Goal: Task Accomplishment & Management: Complete application form

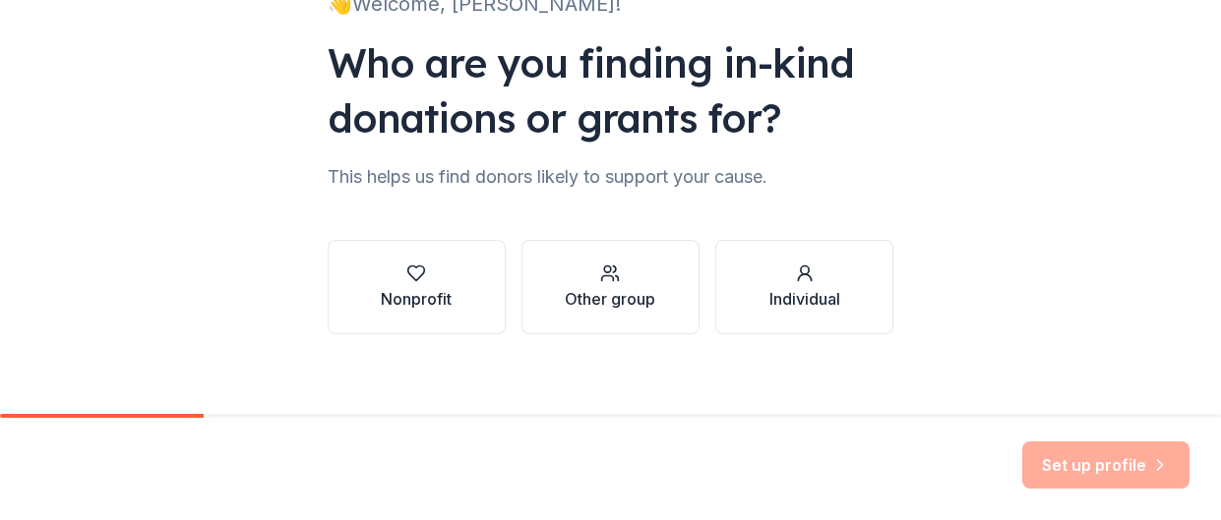
scroll to position [183, 0]
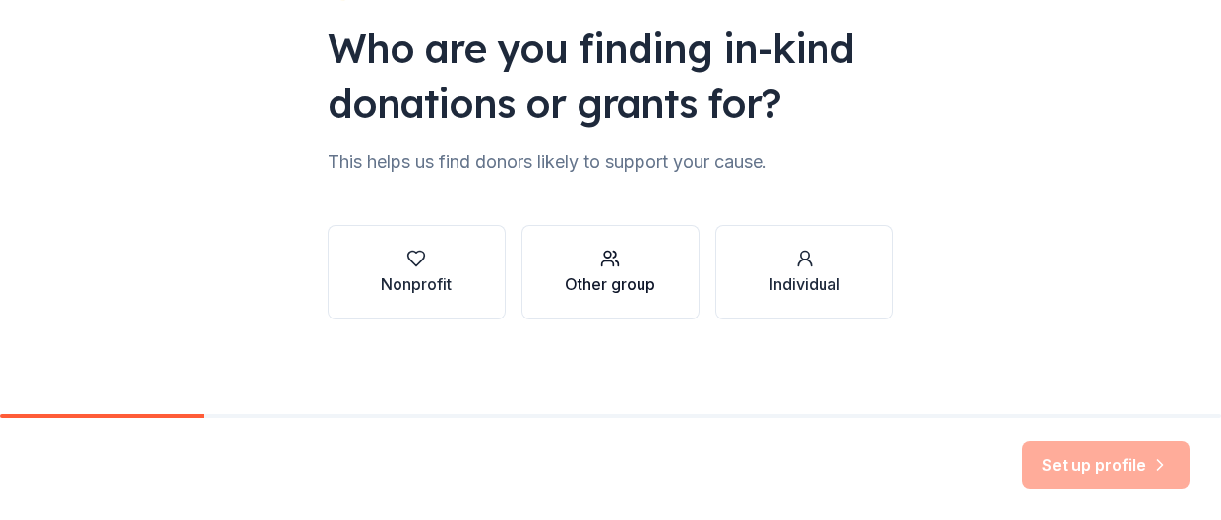
click at [584, 291] on div "Other group" at bounding box center [610, 284] width 90 height 24
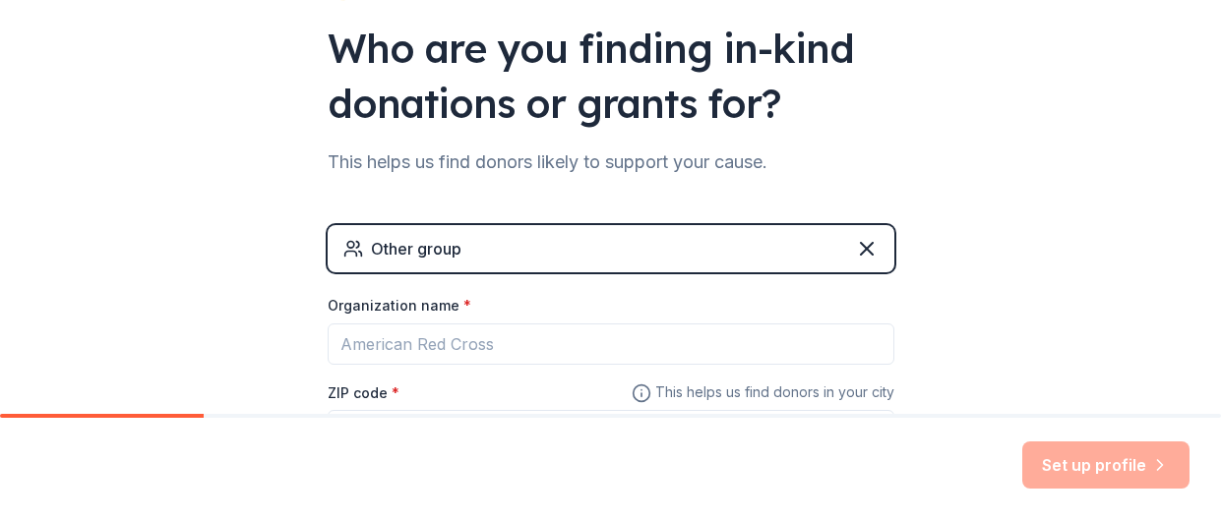
click at [570, 256] on div "Other group" at bounding box center [611, 248] width 567 height 47
click at [556, 260] on div "Other group" at bounding box center [611, 248] width 567 height 47
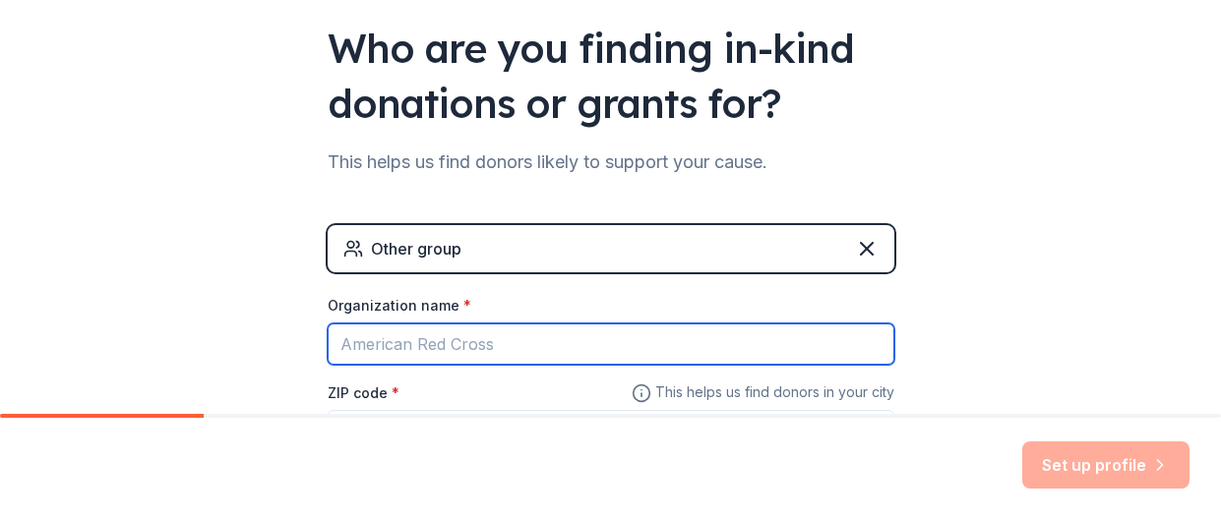
click at [497, 337] on input "Organization name *" at bounding box center [611, 344] width 567 height 41
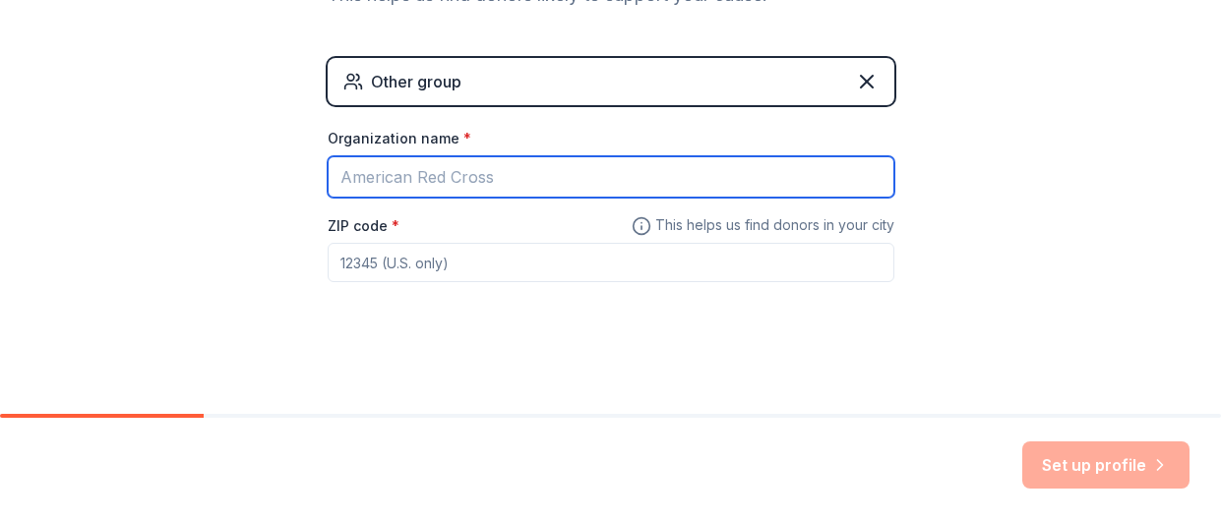
scroll to position [351, 0]
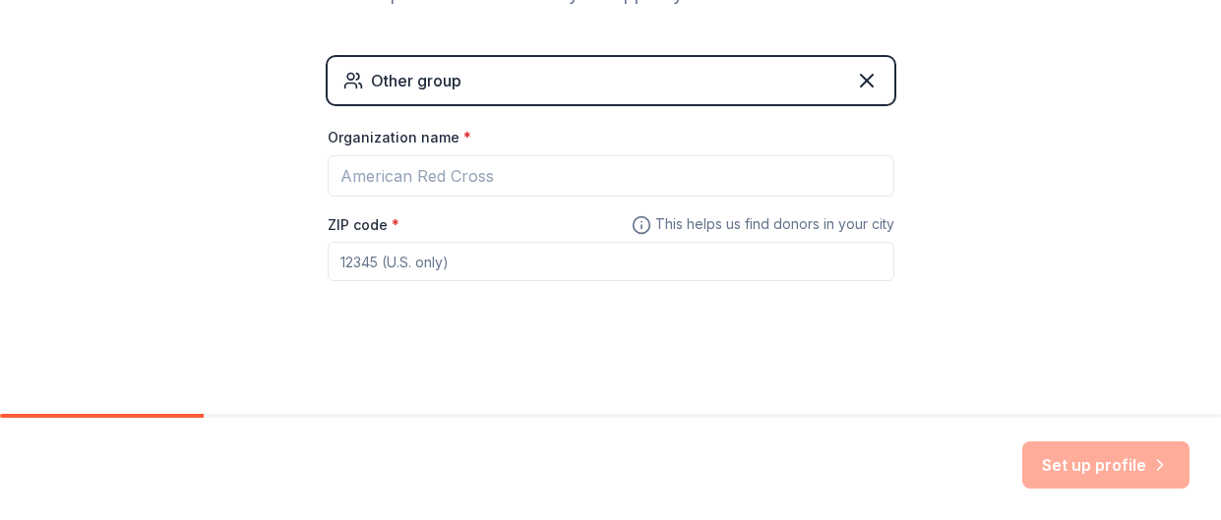
click at [604, 256] on input "ZIP code *" at bounding box center [611, 261] width 567 height 39
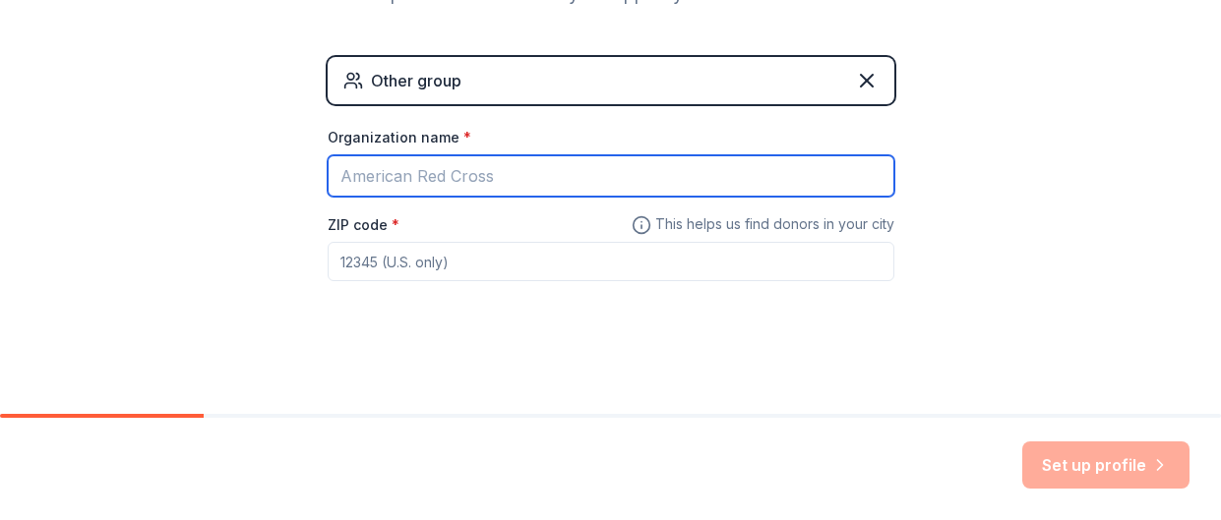
click at [536, 186] on input "Organization name *" at bounding box center [611, 175] width 567 height 41
type input "[GEOGRAPHIC_DATA]"
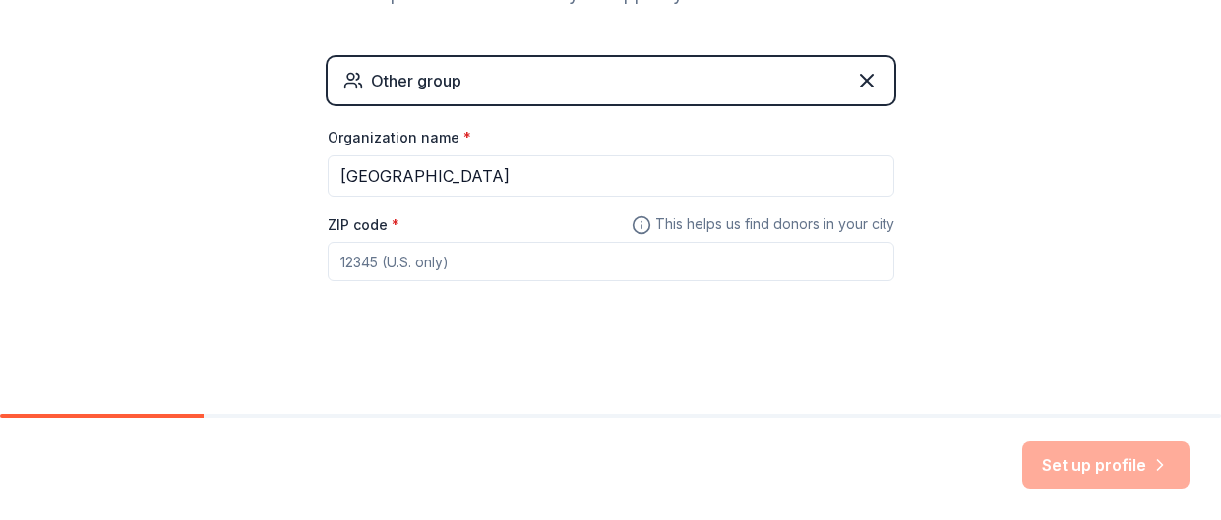
click at [572, 263] on input "ZIP code *" at bounding box center [611, 261] width 567 height 39
type input "M"
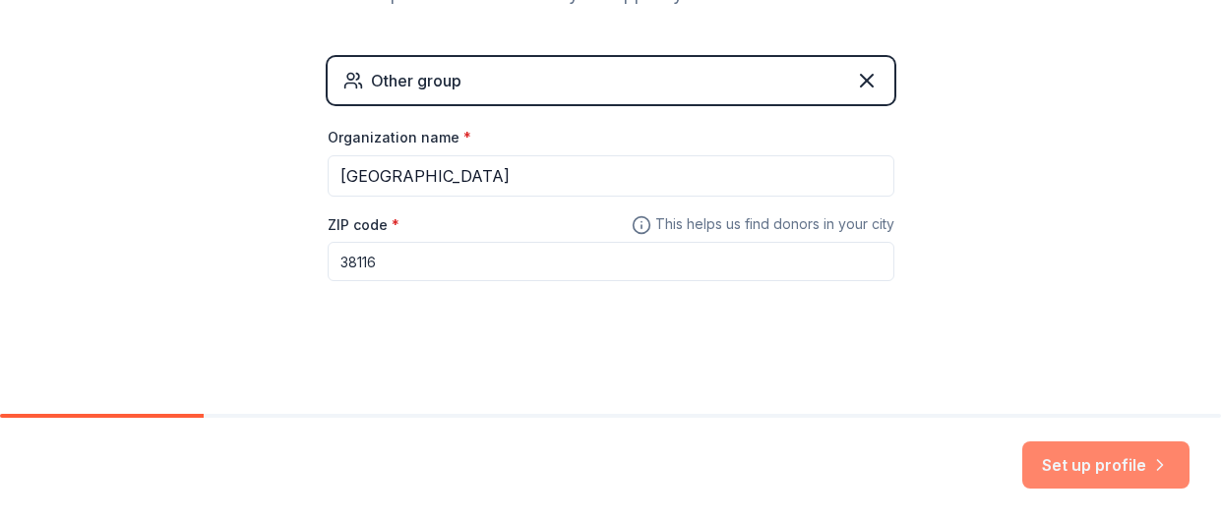
type input "38116"
click at [1099, 487] on button "Set up profile" at bounding box center [1105, 465] width 167 height 47
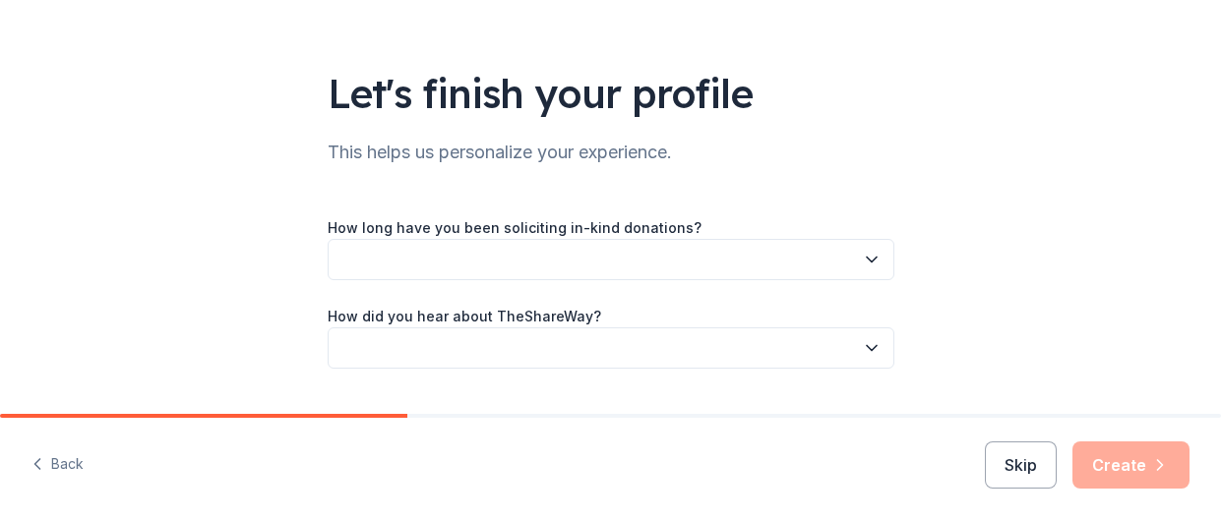
scroll to position [140, 0]
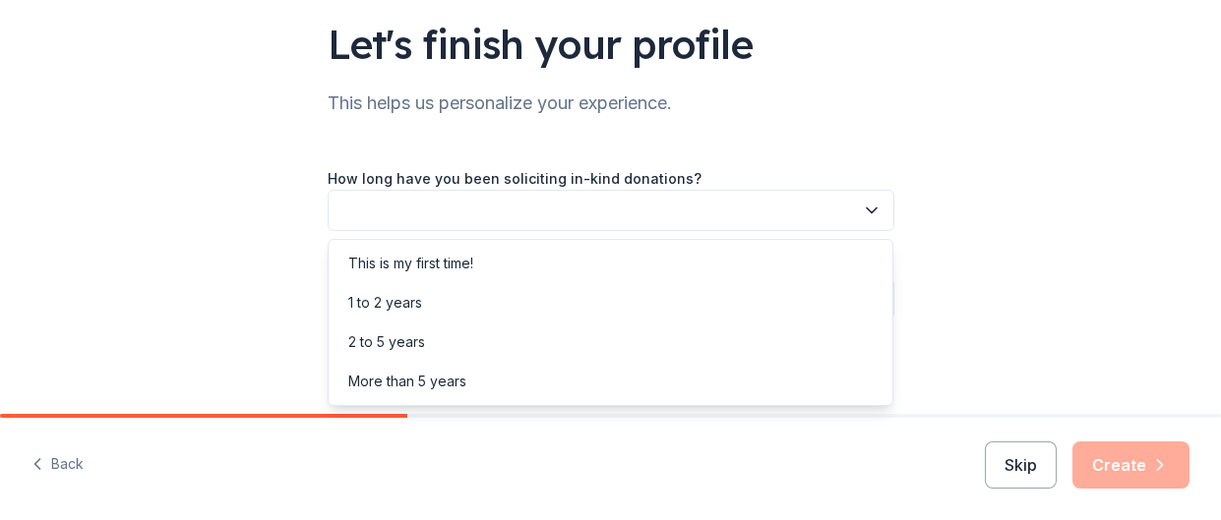
click at [652, 202] on button "button" at bounding box center [611, 210] width 567 height 41
click at [488, 310] on div "1 to 2 years" at bounding box center [610, 302] width 557 height 39
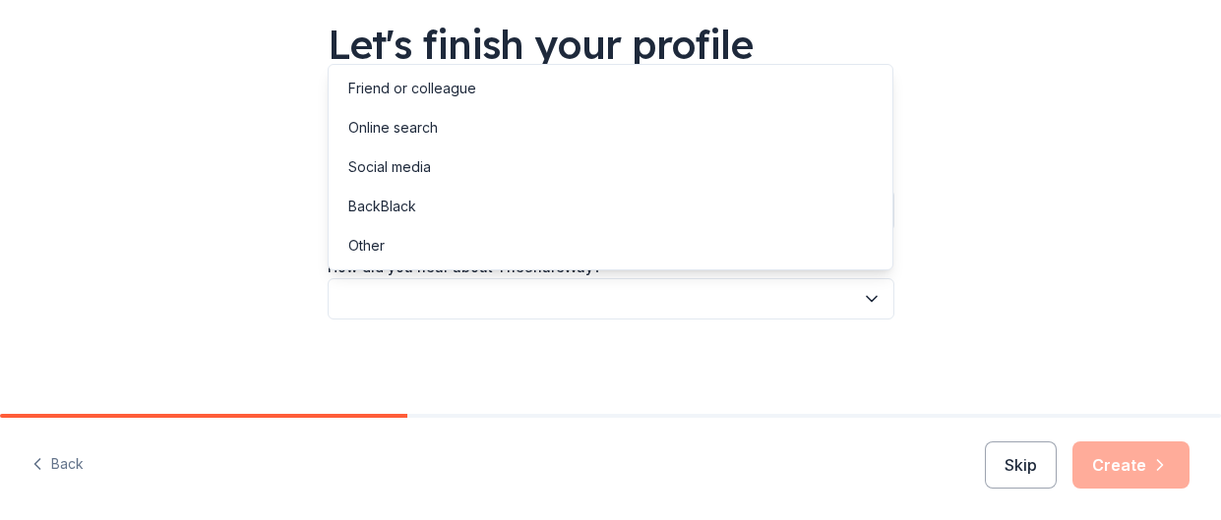
click at [859, 297] on button "button" at bounding box center [611, 298] width 567 height 41
click at [662, 178] on div "Social media" at bounding box center [610, 167] width 557 height 39
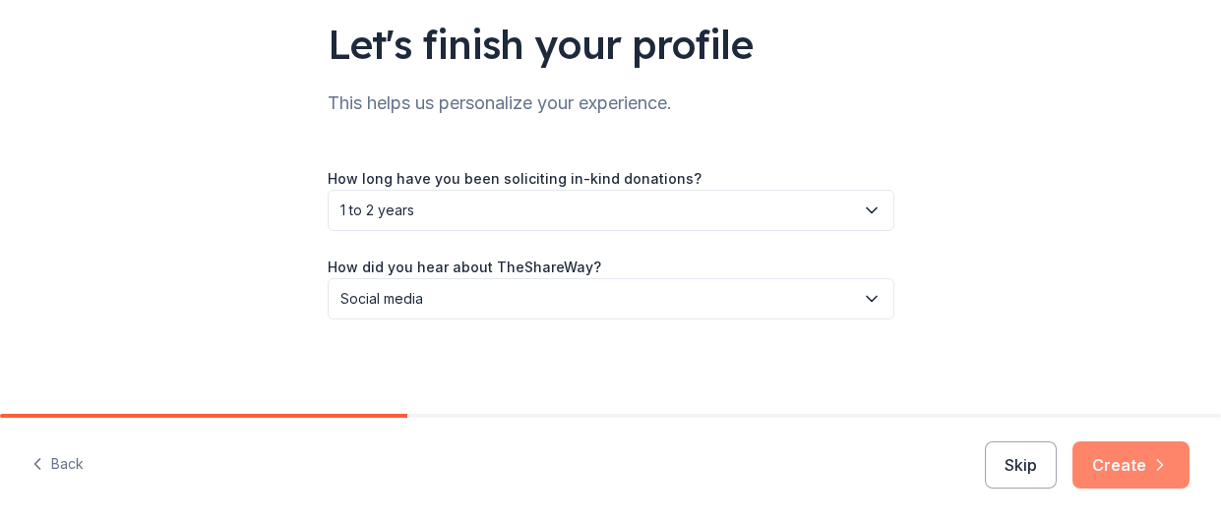
click at [1112, 471] on button "Create" at bounding box center [1130, 465] width 117 height 47
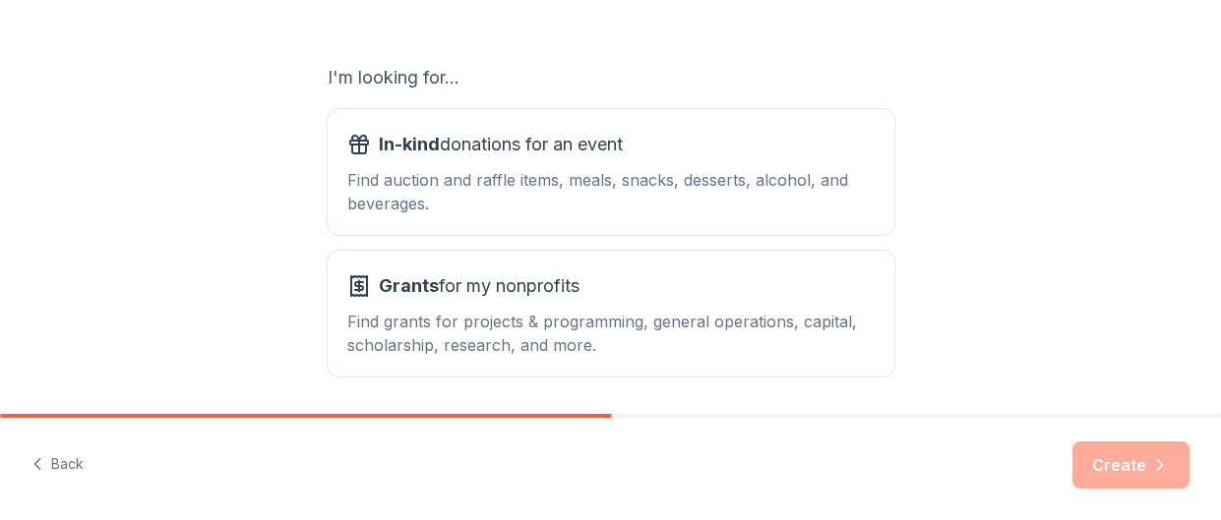
scroll to position [380, 0]
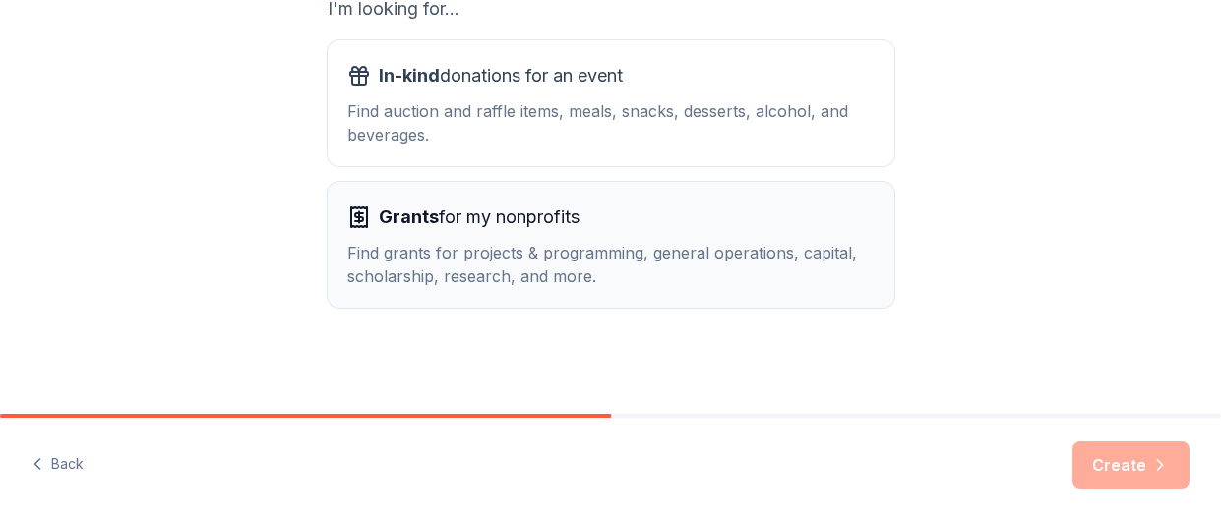
click at [828, 272] on div "Find grants for projects & programming, general operations, capital, scholarshi…" at bounding box center [610, 264] width 527 height 47
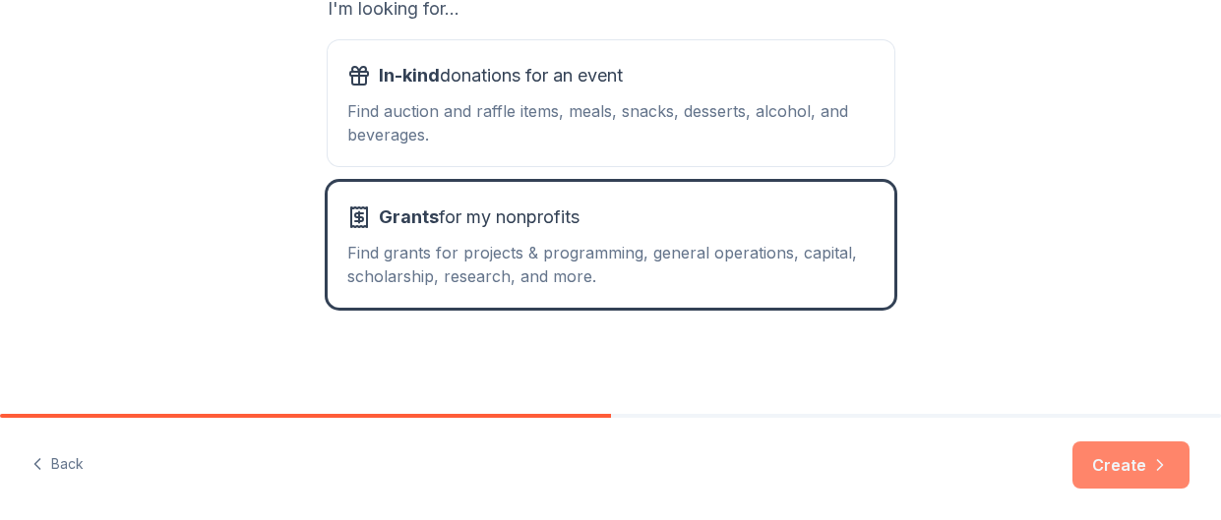
click at [1136, 471] on button "Create" at bounding box center [1130, 465] width 117 height 47
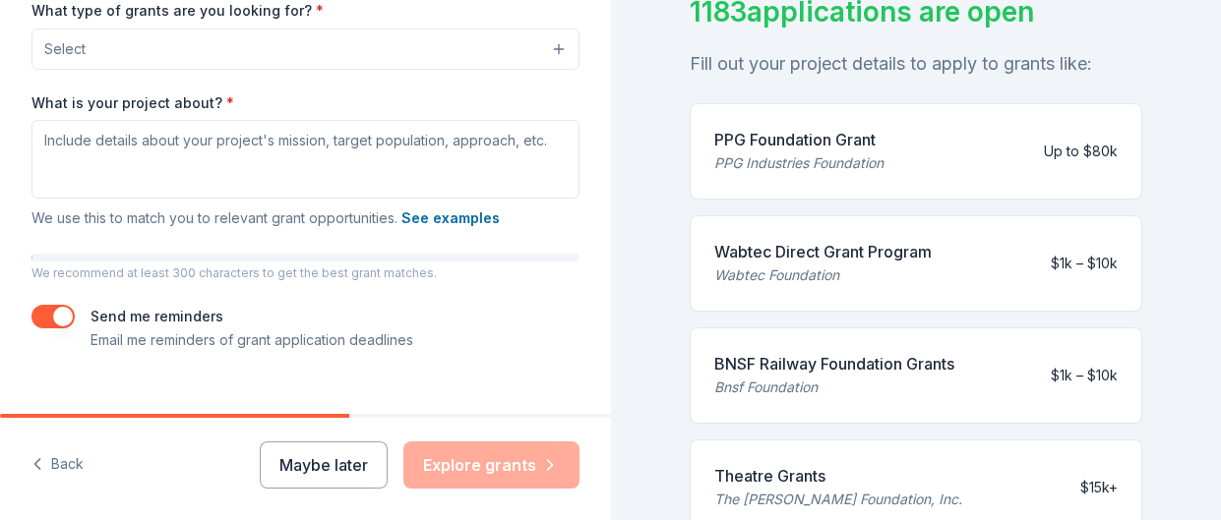
scroll to position [522, 0]
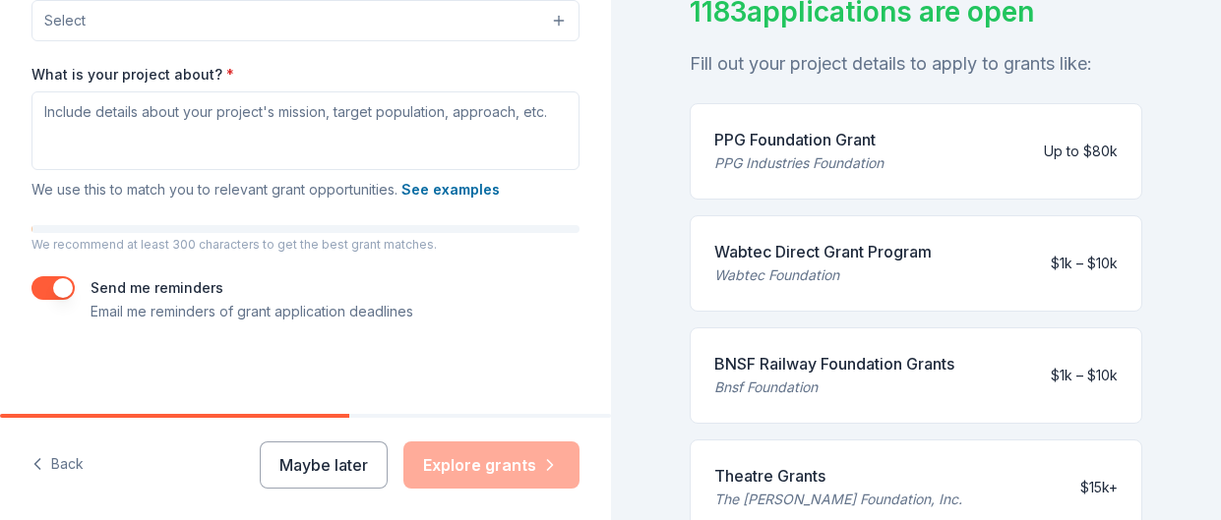
click at [524, 458] on div "Maybe later Explore grants" at bounding box center [420, 465] width 320 height 47
click at [517, 455] on div "Maybe later Explore grants" at bounding box center [420, 465] width 320 height 47
click at [421, 450] on div "Maybe later Explore grants" at bounding box center [420, 465] width 320 height 47
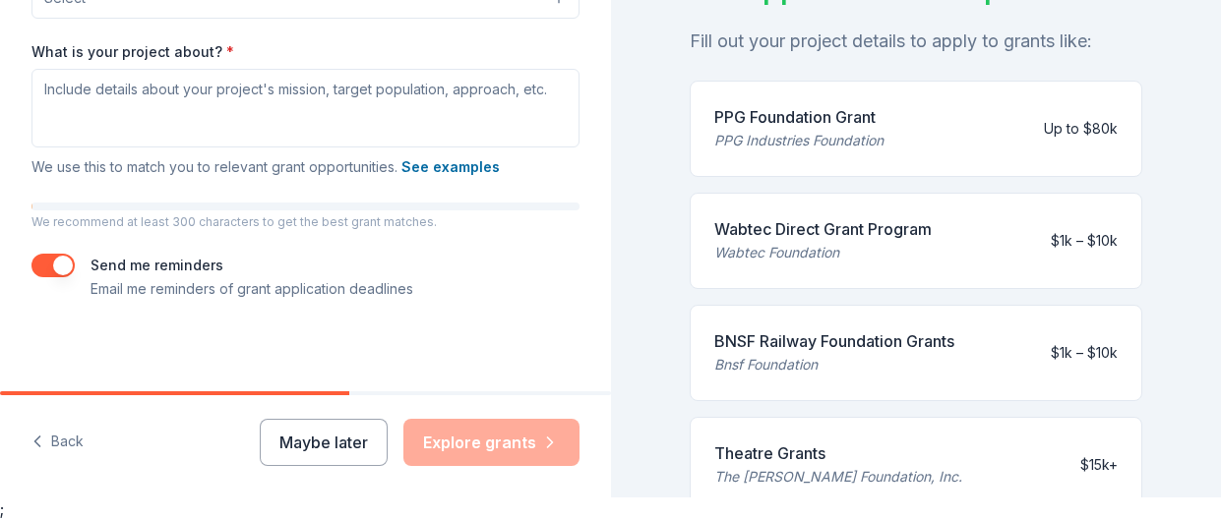
click at [515, 476] on div "Back Maybe later Explore grants" at bounding box center [305, 446] width 611 height 102
click at [513, 439] on div "Maybe later Explore grants" at bounding box center [420, 442] width 320 height 47
click at [496, 437] on div "Maybe later Explore grants" at bounding box center [420, 442] width 320 height 47
click at [496, 449] on div "Maybe later Explore grants" at bounding box center [420, 442] width 320 height 47
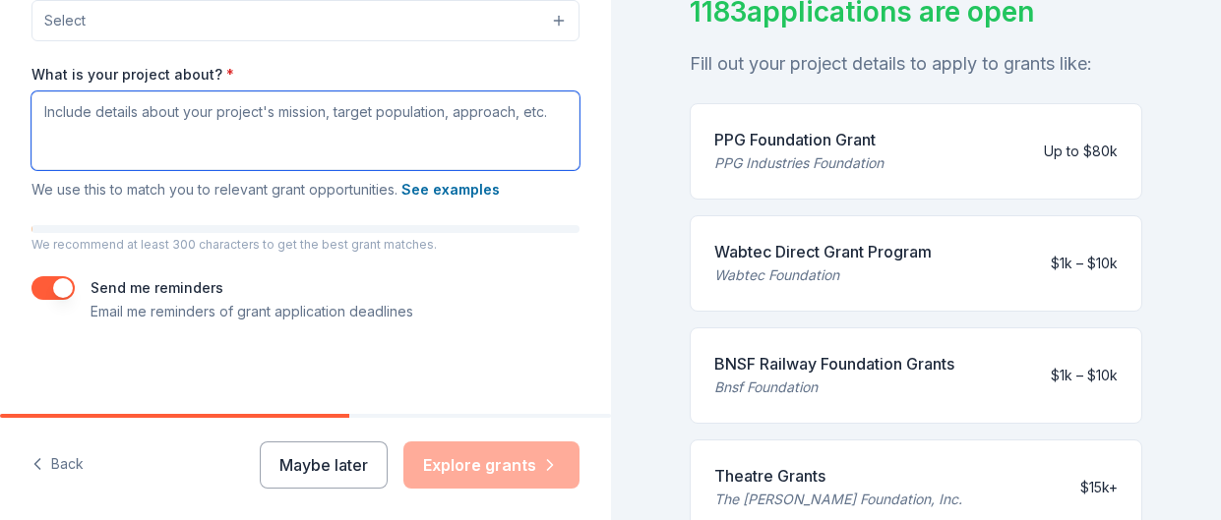
click at [449, 132] on textarea "What is your project about? *" at bounding box center [305, 130] width 548 height 79
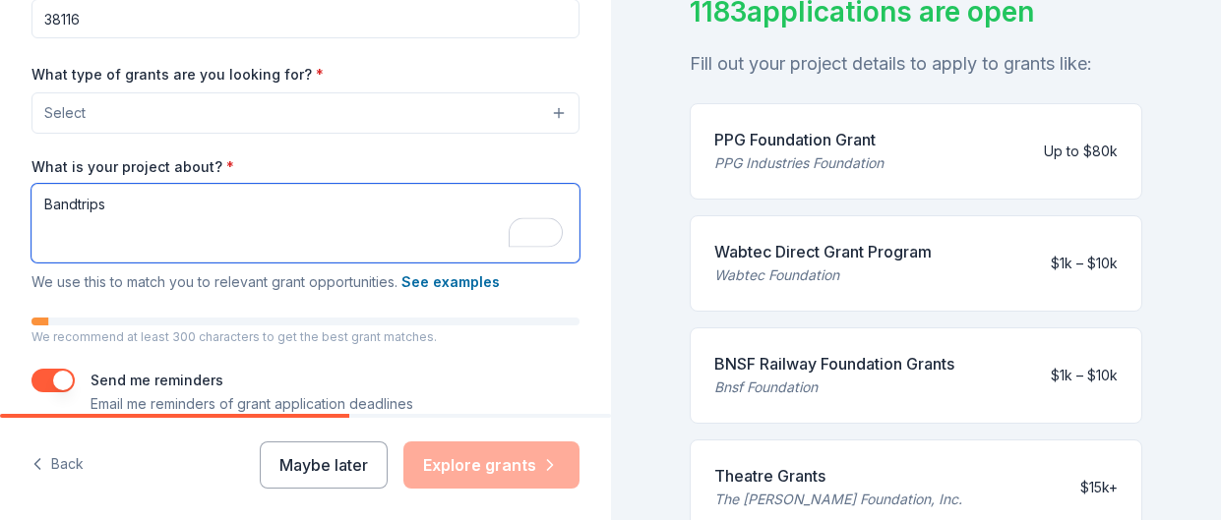
click at [88, 201] on textarea "Bandtrips" at bounding box center [305, 223] width 548 height 79
click at [91, 206] on textarea "Bandtrips" at bounding box center [305, 223] width 548 height 79
click at [77, 207] on textarea "Bandtrips" at bounding box center [305, 223] width 548 height 79
type textarea "Band trips"
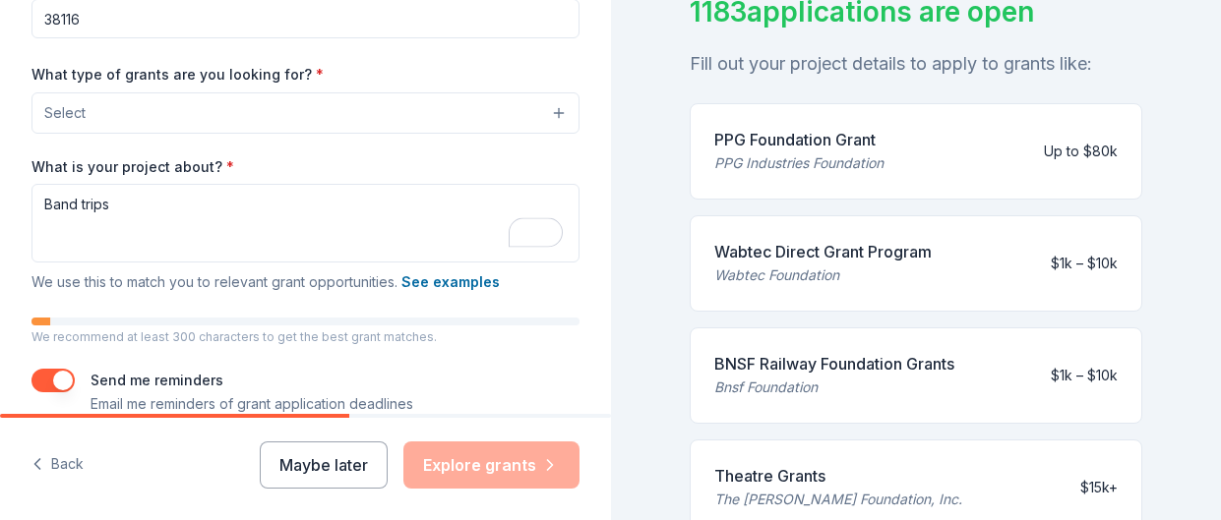
click at [485, 113] on button "Select" at bounding box center [305, 112] width 548 height 41
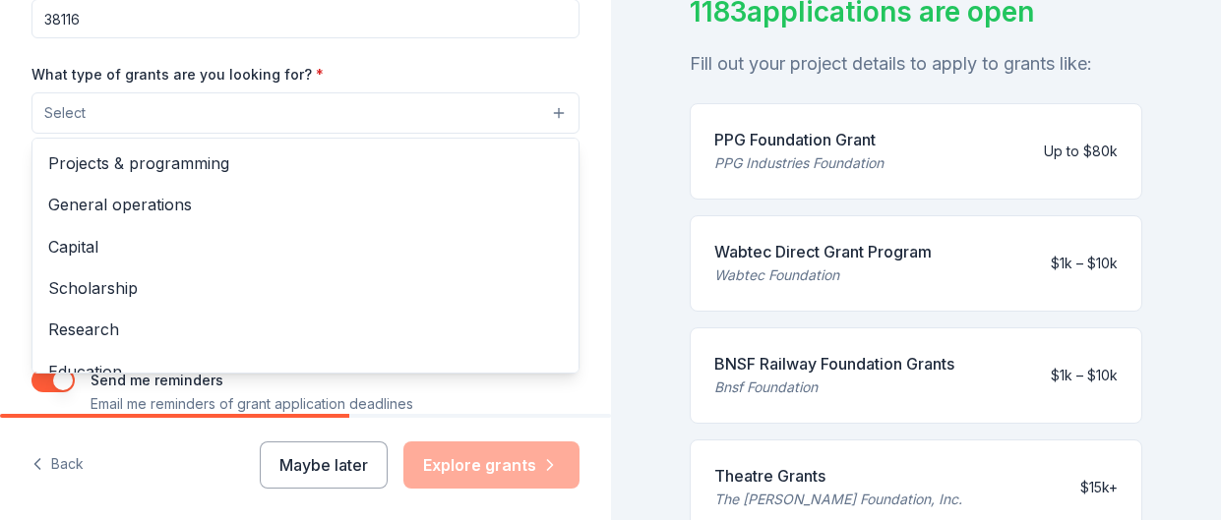
click at [198, 205] on span "General operations" at bounding box center [305, 205] width 514 height 26
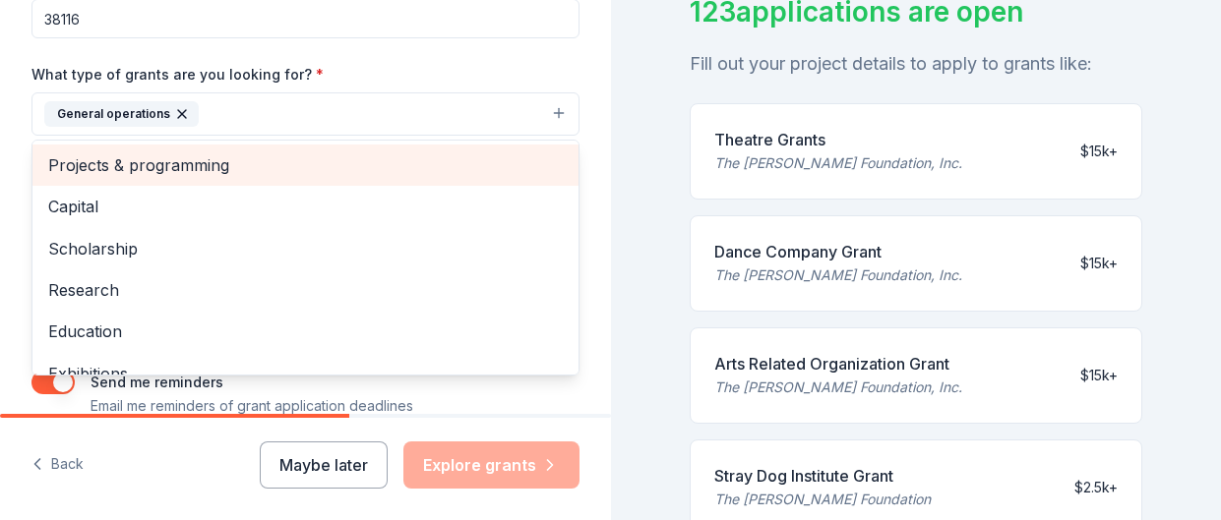
click at [192, 173] on div "Projects & programming" at bounding box center [305, 165] width 546 height 41
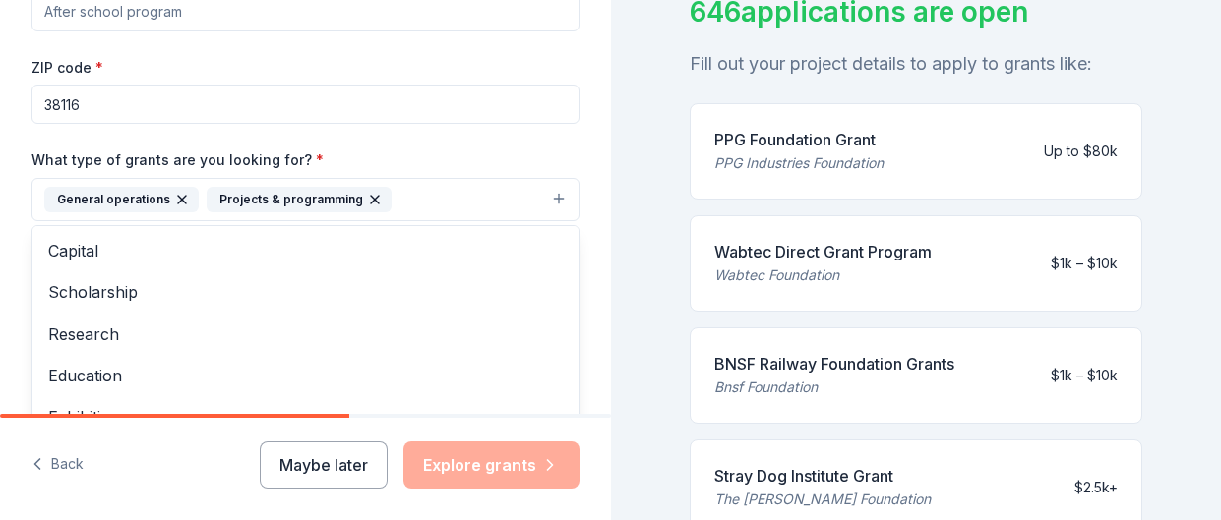
scroll to position [282, 0]
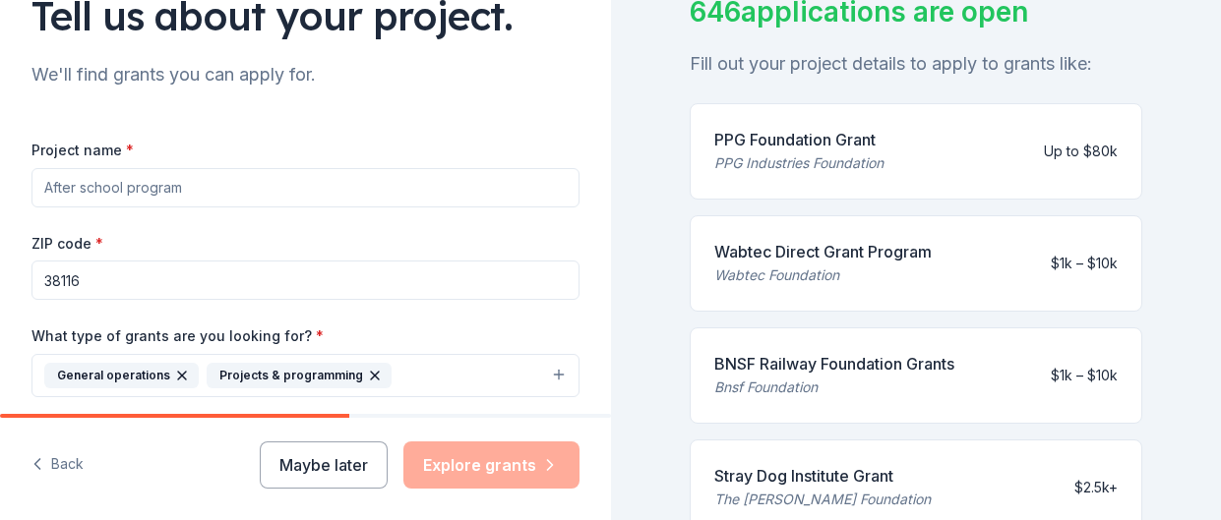
click at [219, 205] on input "Project name *" at bounding box center [305, 187] width 548 height 39
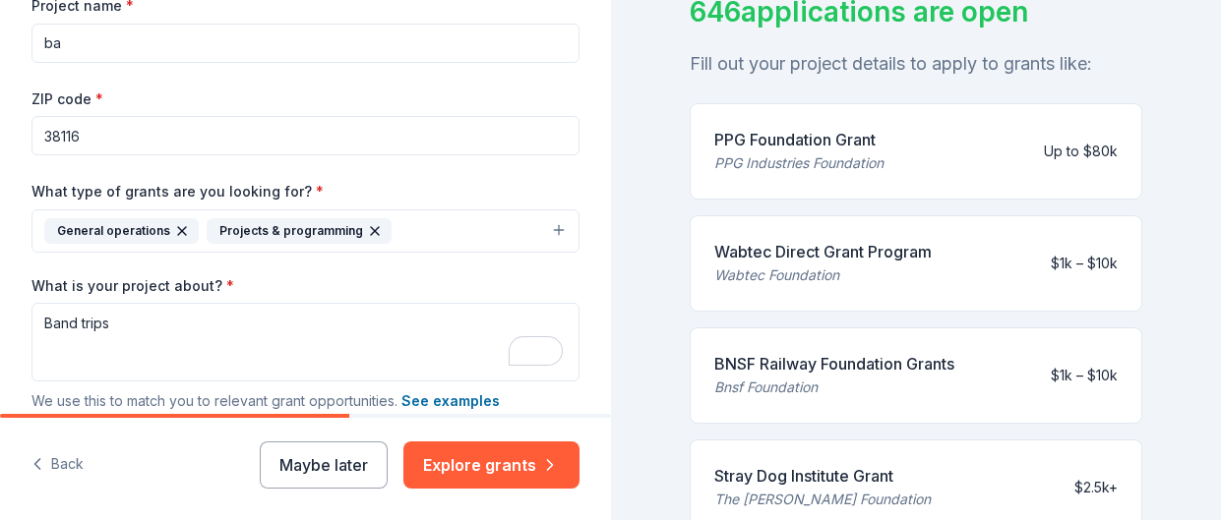
type input "b"
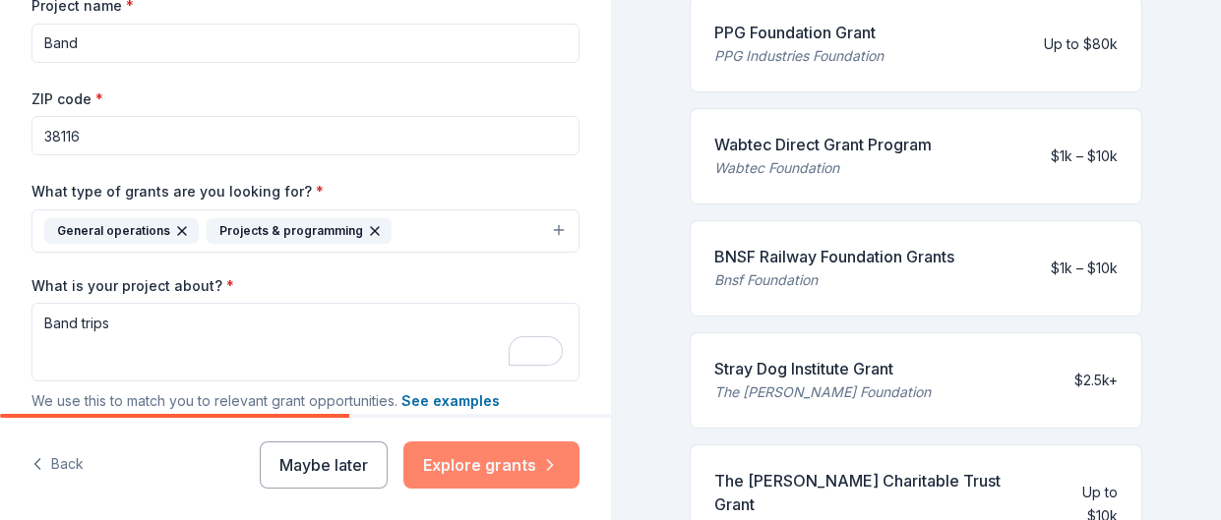
type input "Band"
click at [515, 479] on button "Explore grants" at bounding box center [491, 465] width 176 height 47
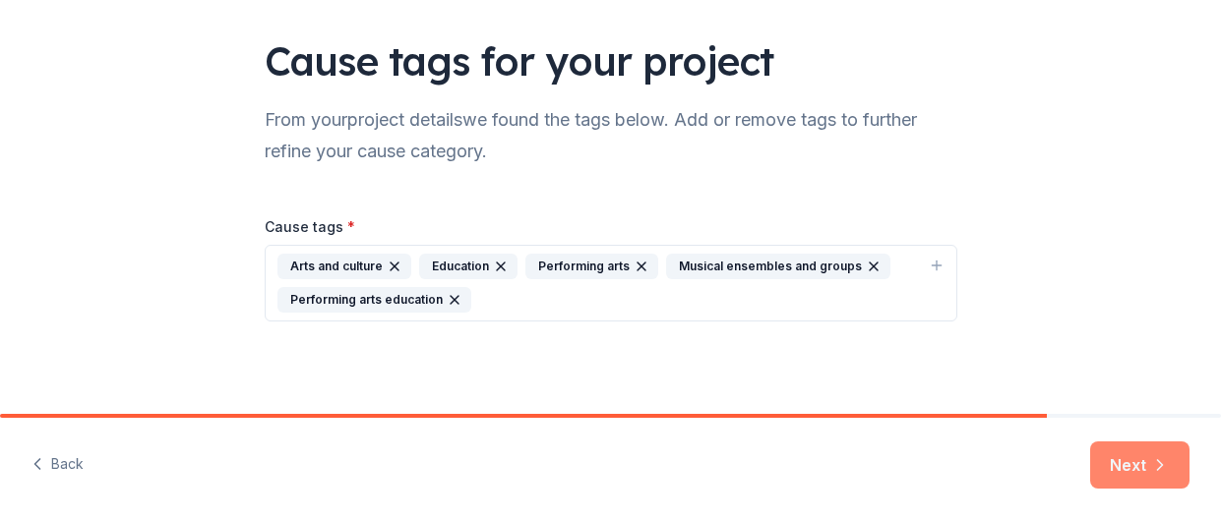
click at [1151, 478] on button "Next" at bounding box center [1139, 465] width 99 height 47
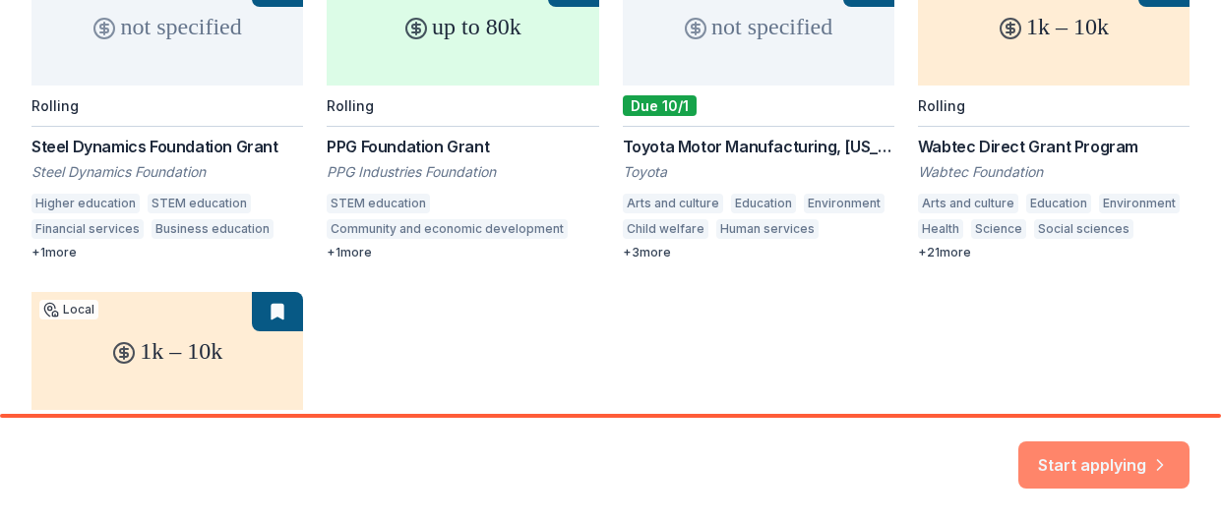
click at [1140, 463] on button "Start applying" at bounding box center [1103, 453] width 171 height 47
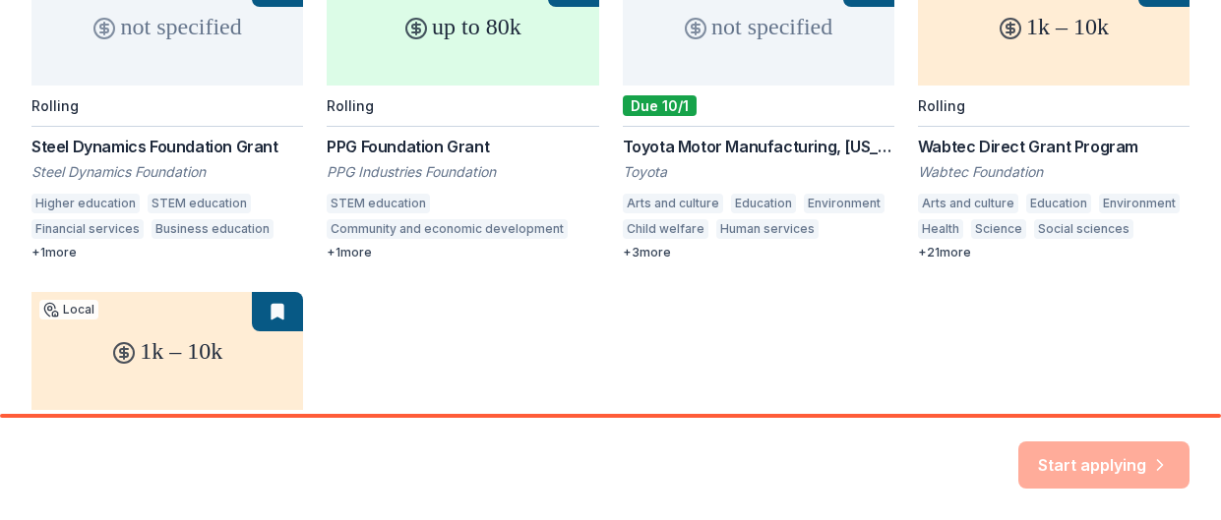
click at [1151, 464] on div "Start applying" at bounding box center [1103, 465] width 171 height 47
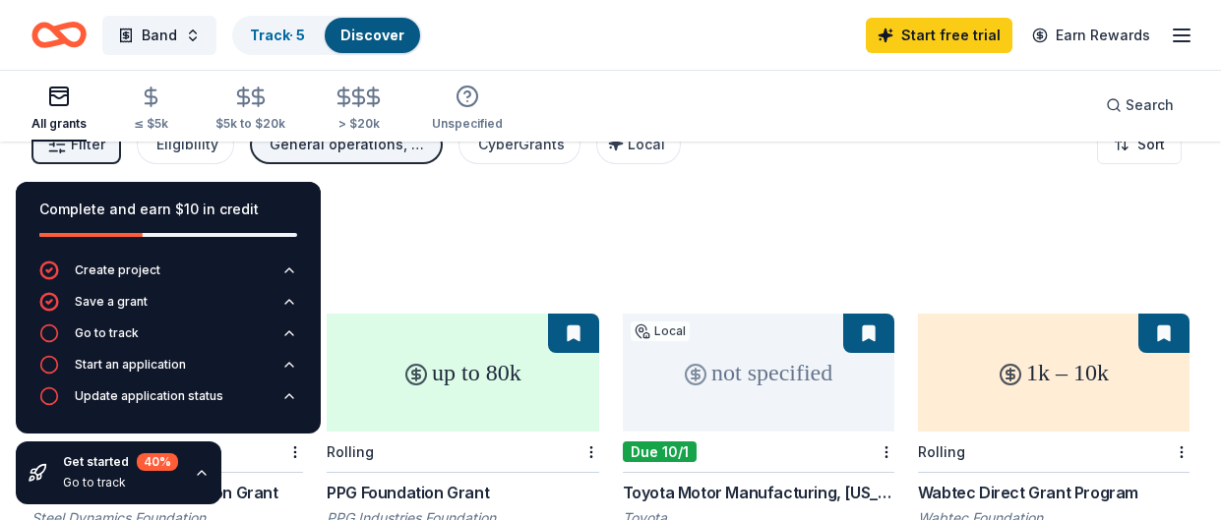
scroll to position [31, 0]
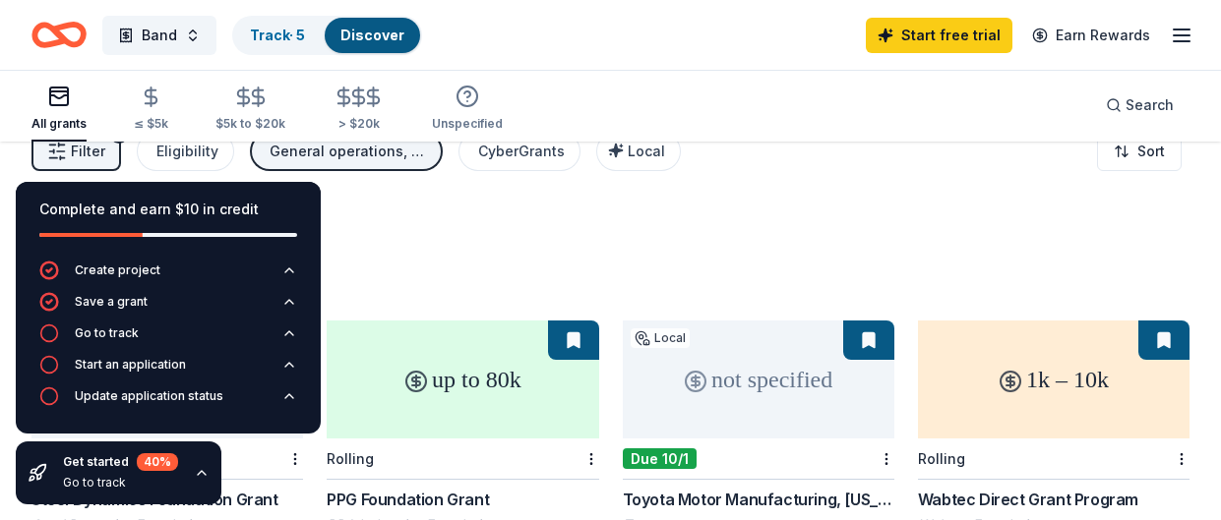
click at [485, 363] on div "up to 80k" at bounding box center [462, 380] width 271 height 118
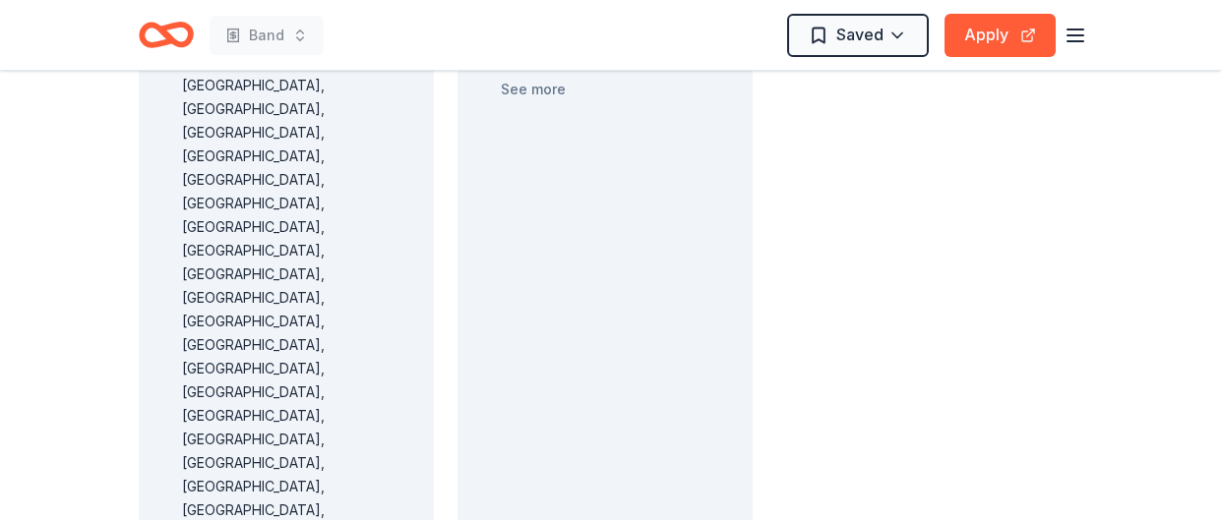
scroll to position [1340, 0]
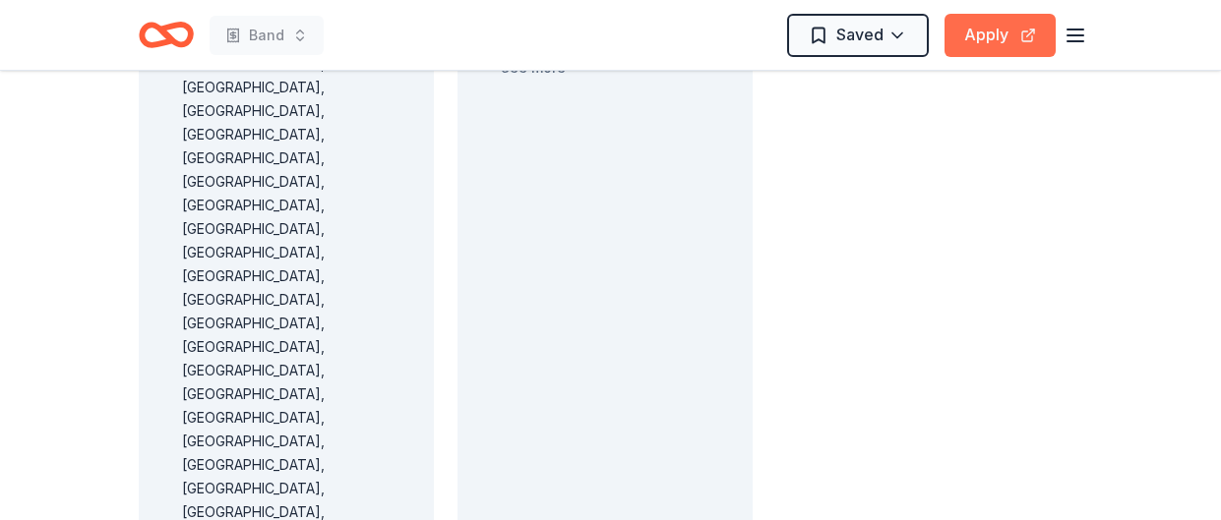
click at [1007, 32] on button "Apply" at bounding box center [999, 35] width 111 height 43
